Goal: Task Accomplishment & Management: Complete application form

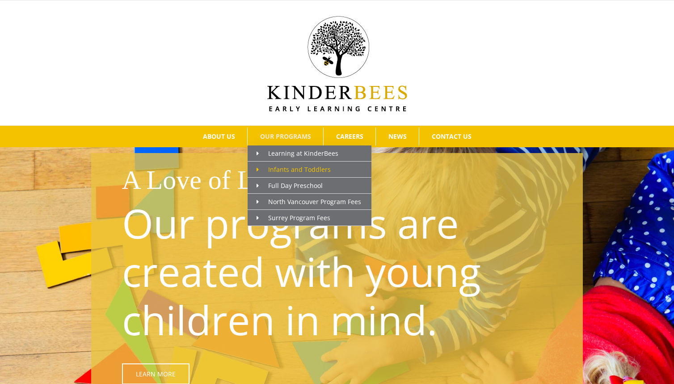
click at [280, 166] on span "Infants and Toddlers" at bounding box center [294, 169] width 74 height 8
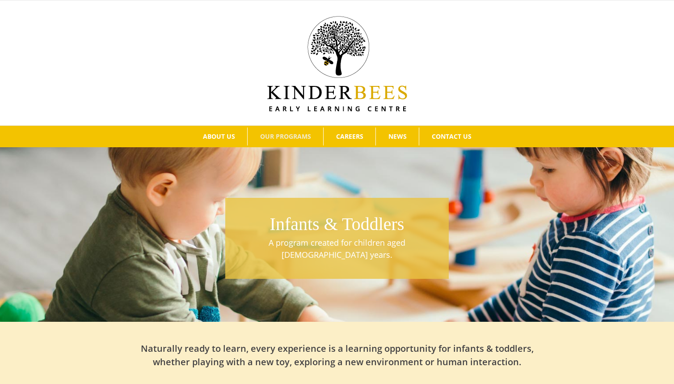
click at [349, 225] on h1 "Infants & Toddlers" at bounding box center [337, 223] width 215 height 25
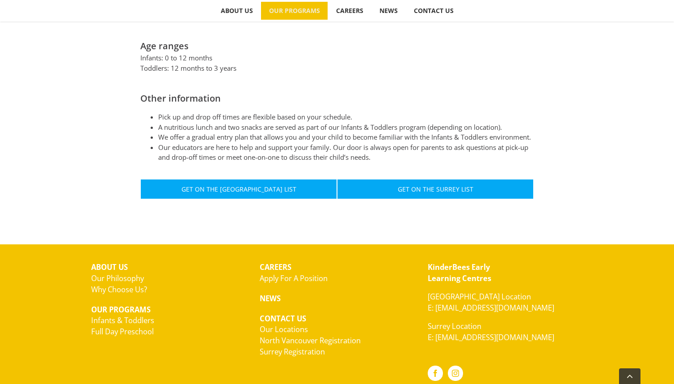
scroll to position [492, 0]
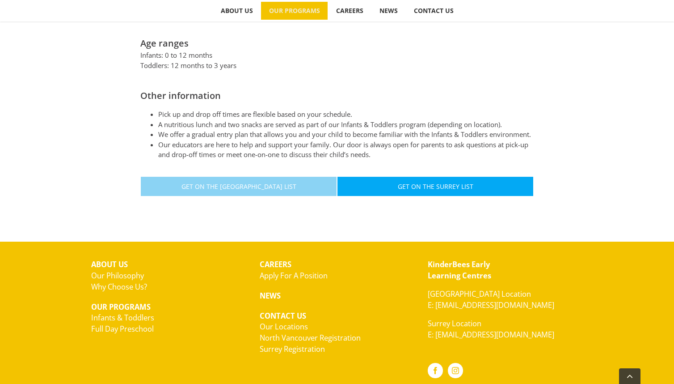
click at [241, 186] on span "Get On The [GEOGRAPHIC_DATA] List" at bounding box center [238, 186] width 115 height 8
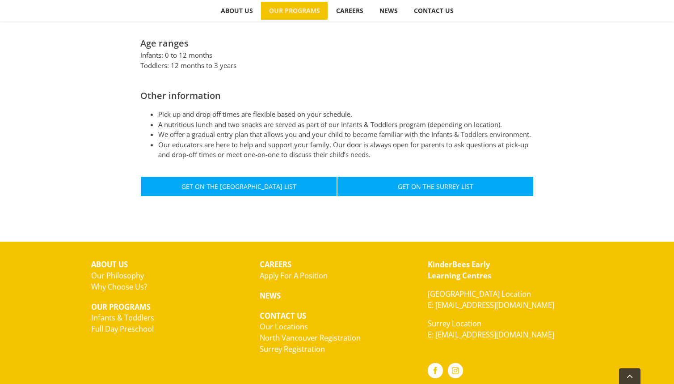
scroll to position [491, 0]
